Goal: Task Accomplishment & Management: Use online tool/utility

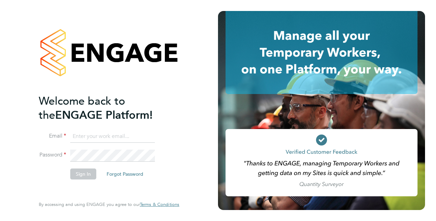
type input "[EMAIL_ADDRESS][PERSON_NAME][DOMAIN_NAME]"
click at [88, 172] on button "Sign In" at bounding box center [83, 173] width 26 height 11
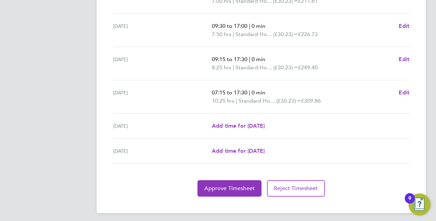
scroll to position [279, 0]
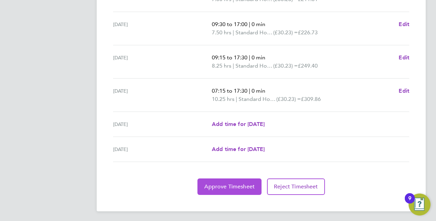
click at [206, 188] on span "Approve Timesheet" at bounding box center [229, 186] width 50 height 7
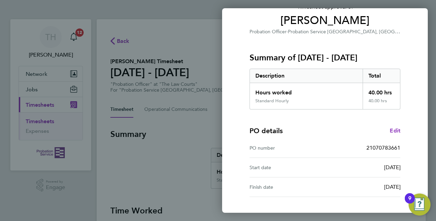
scroll to position [107, 0]
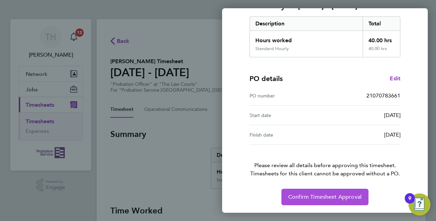
click at [320, 195] on span "Confirm Timesheet Approval" at bounding box center [324, 196] width 73 height 7
